Goal: Task Accomplishment & Management: Complete application form

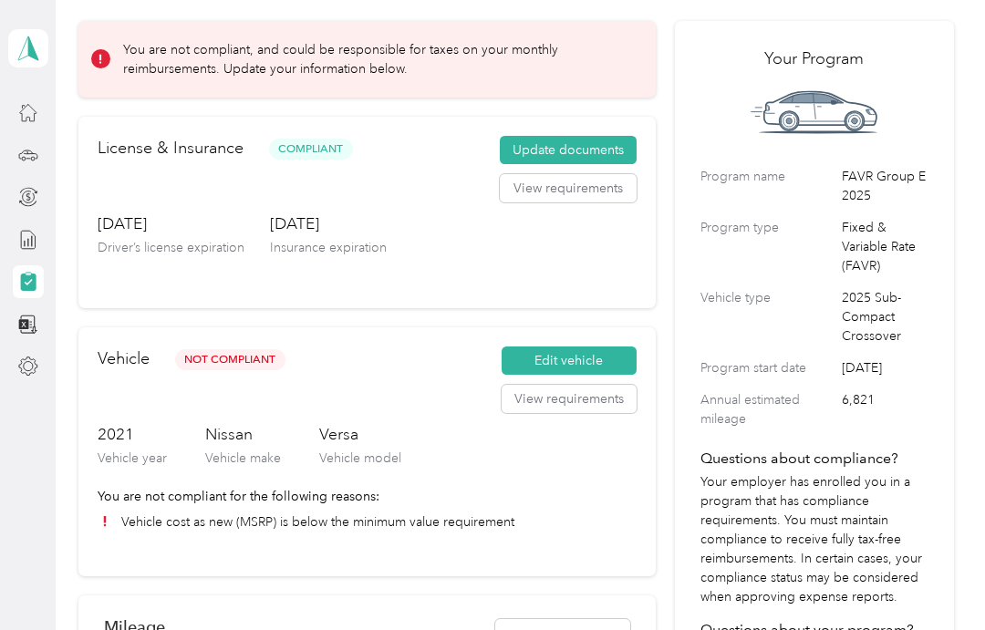
scroll to position [73, 0]
click at [570, 355] on button "Edit vehicle" at bounding box center [569, 360] width 135 height 29
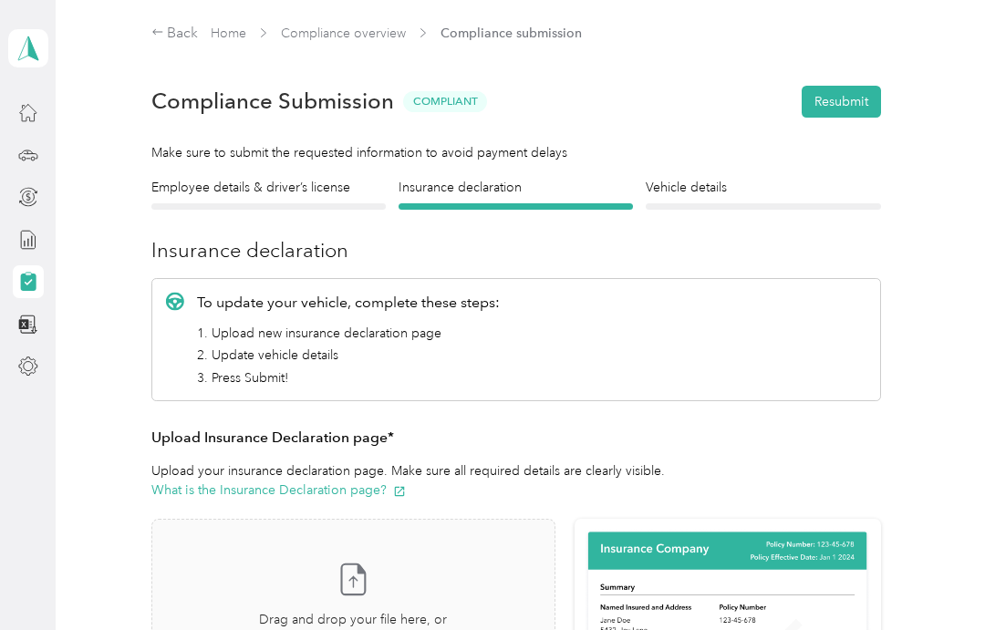
click at [712, 197] on div "Vehicle details Vehicle" at bounding box center [763, 194] width 234 height 32
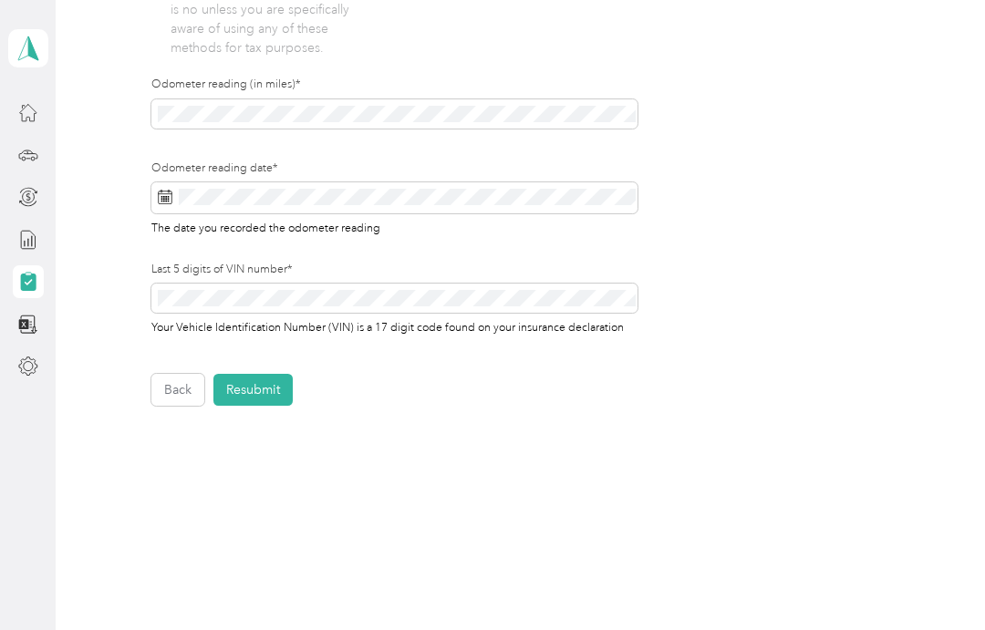
scroll to position [628, 0]
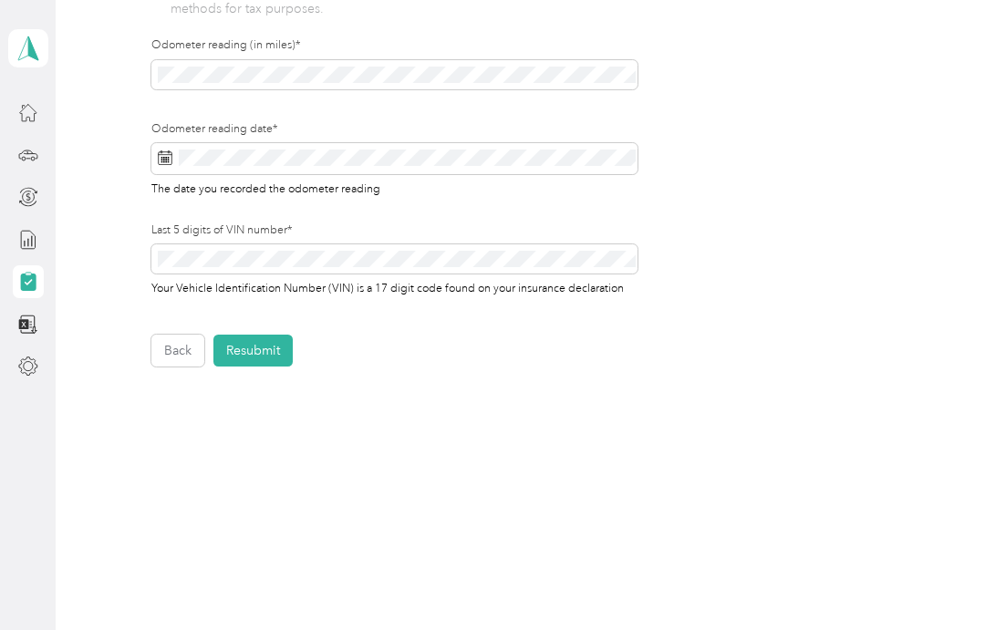
click at [264, 343] on button "Resubmit" at bounding box center [252, 351] width 79 height 32
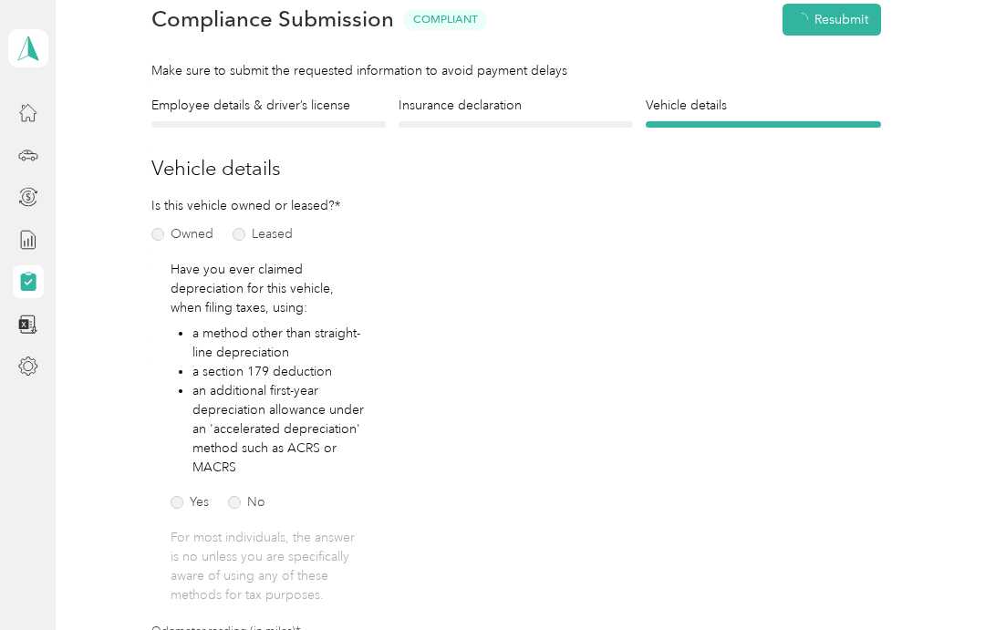
scroll to position [22, 0]
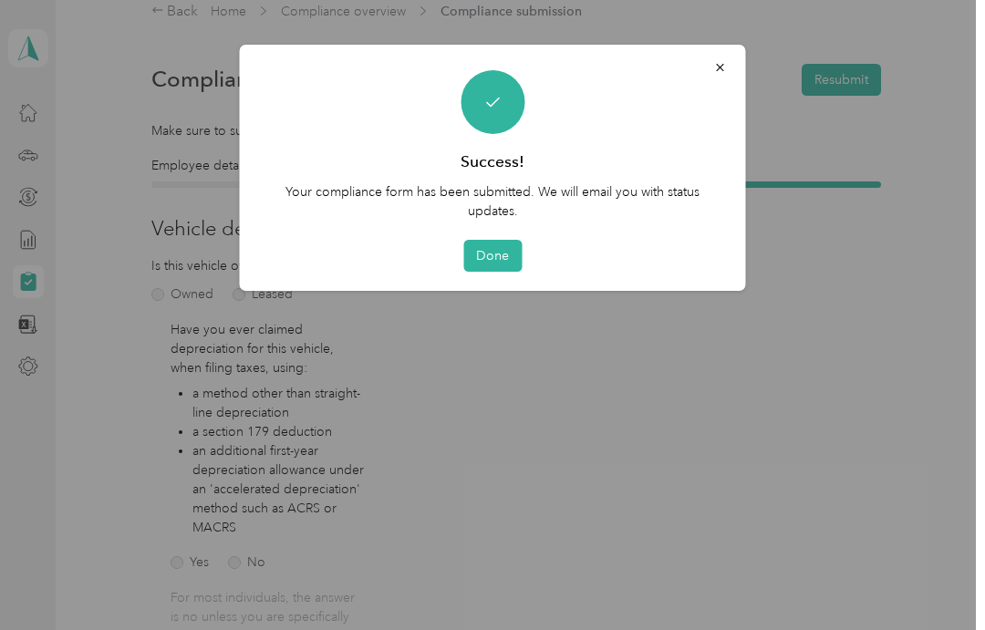
click at [492, 261] on button "Done" at bounding box center [492, 256] width 58 height 32
